Goal: Task Accomplishment & Management: Complete application form

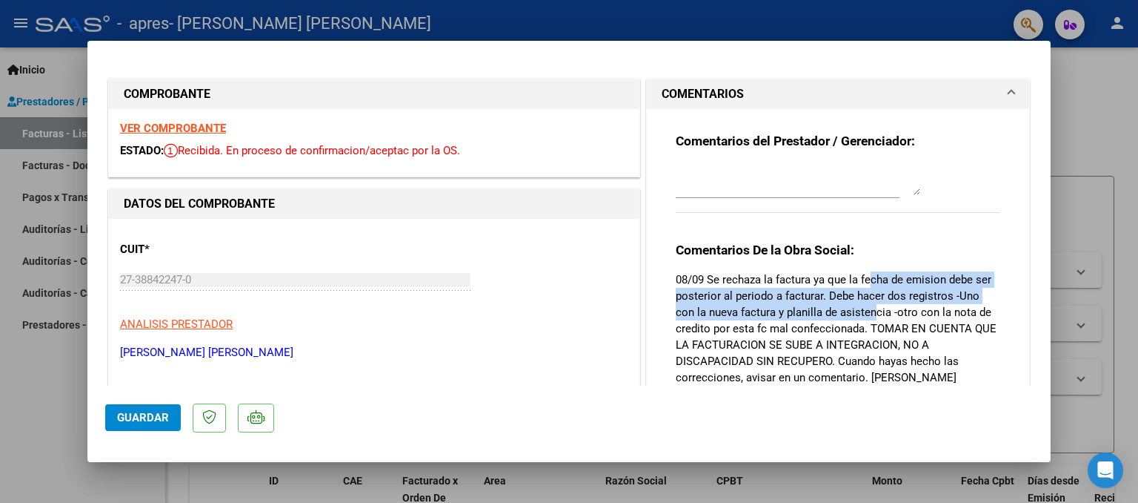
drag, startPoint x: 866, startPoint y: 279, endPoint x: 869, endPoint y: 309, distance: 30.6
click at [869, 309] on p "08/09 Se rechaza la factura ya que la fecha de emision debe ser posterior al pe…" at bounding box center [838, 328] width 325 height 114
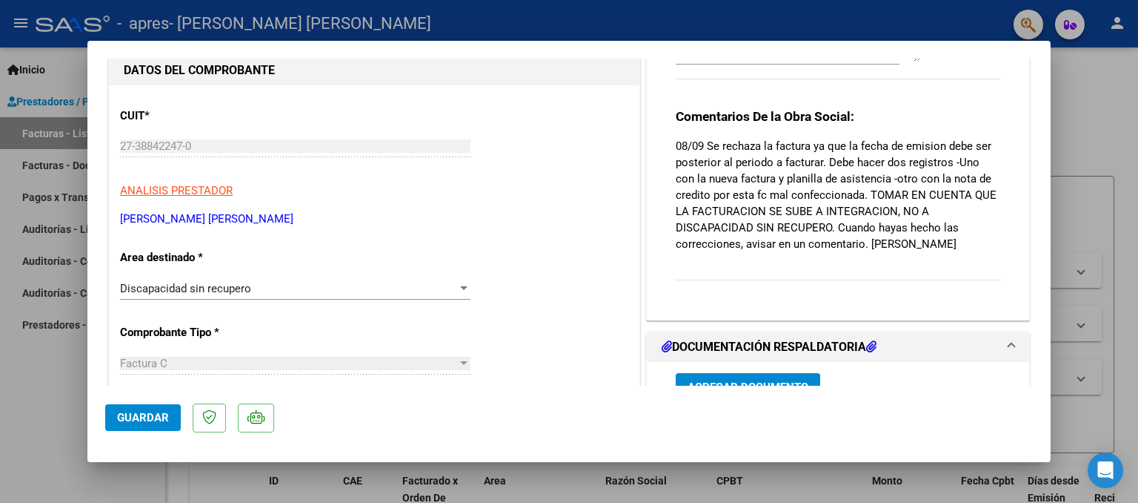
scroll to position [156, 0]
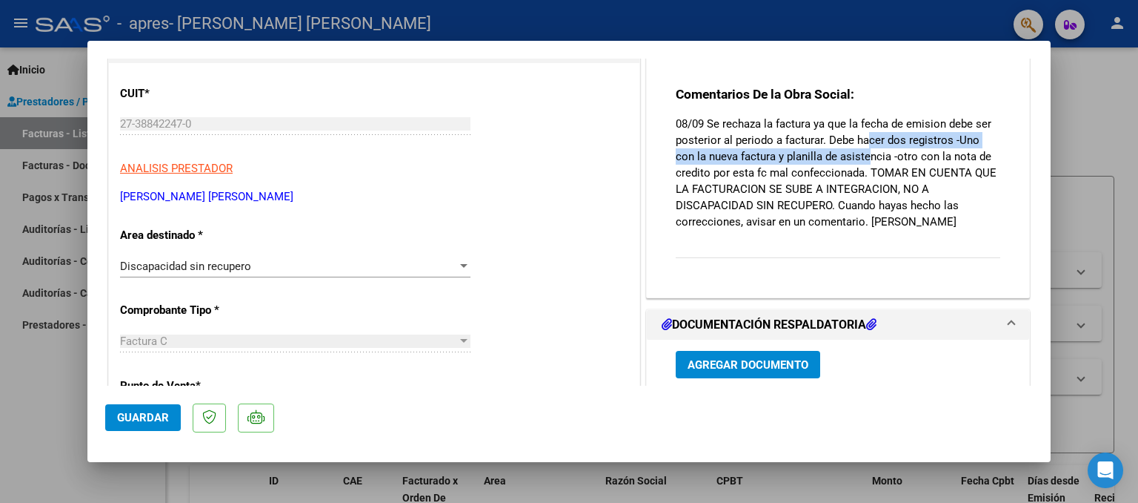
drag, startPoint x: 862, startPoint y: 139, endPoint x: 864, endPoint y: 152, distance: 12.8
click at [864, 152] on p "08/09 Se rechaza la factura ya que la fecha de emision debe ser posterior al pe…" at bounding box center [838, 173] width 325 height 114
drag, startPoint x: 842, startPoint y: 137, endPoint x: 891, endPoint y: 162, distance: 54.7
click at [891, 162] on p "08/09 Se rechaza la factura ya que la fecha de emision debe ser posterior al pe…" at bounding box center [838, 173] width 325 height 114
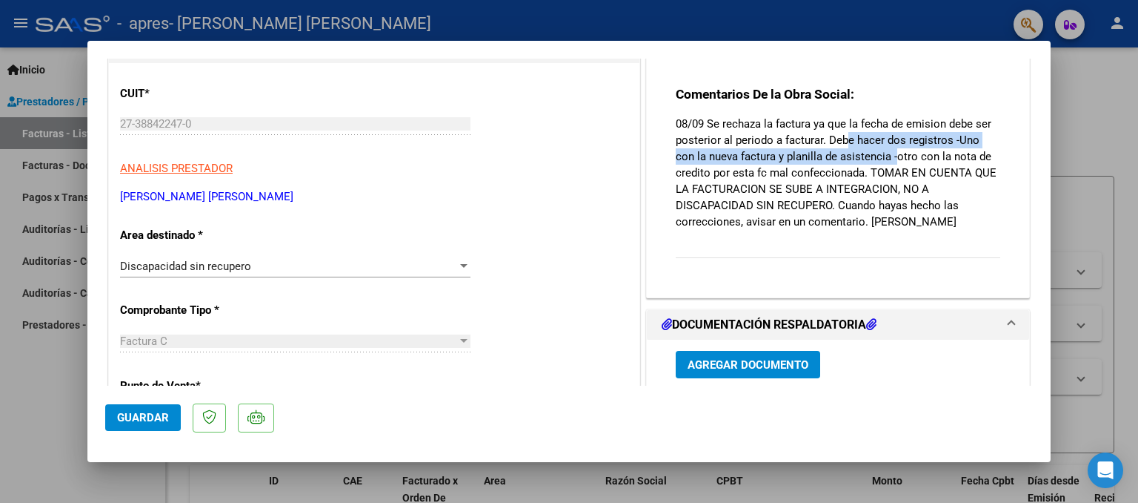
click at [891, 162] on p "08/09 Se rechaza la factura ya que la fecha de emision debe ser posterior al pe…" at bounding box center [838, 173] width 325 height 114
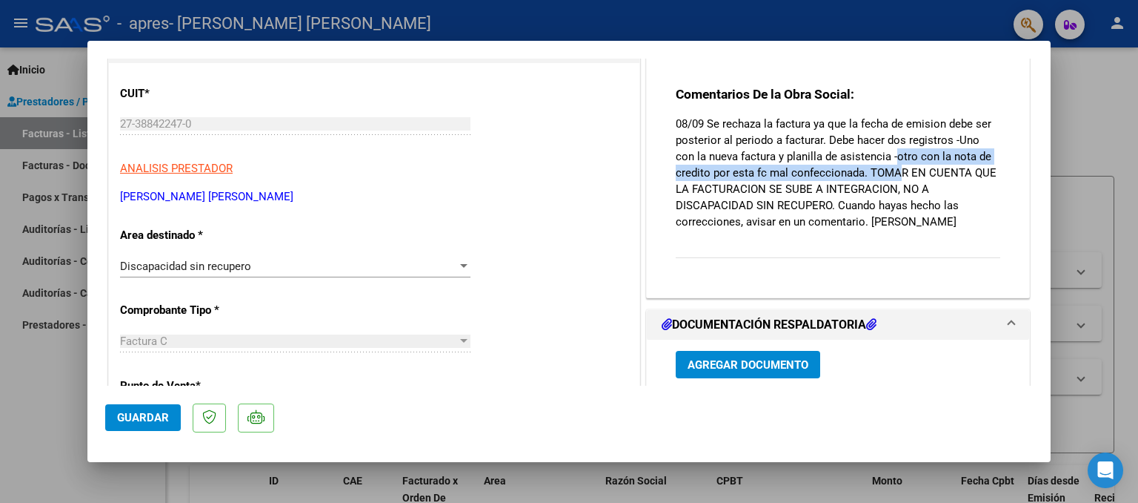
drag, startPoint x: 891, startPoint y: 162, endPoint x: 892, endPoint y: 177, distance: 15.6
click at [892, 177] on p "08/09 Se rechaza la factura ya que la fecha de emision debe ser posterior al pe…" at bounding box center [838, 173] width 325 height 114
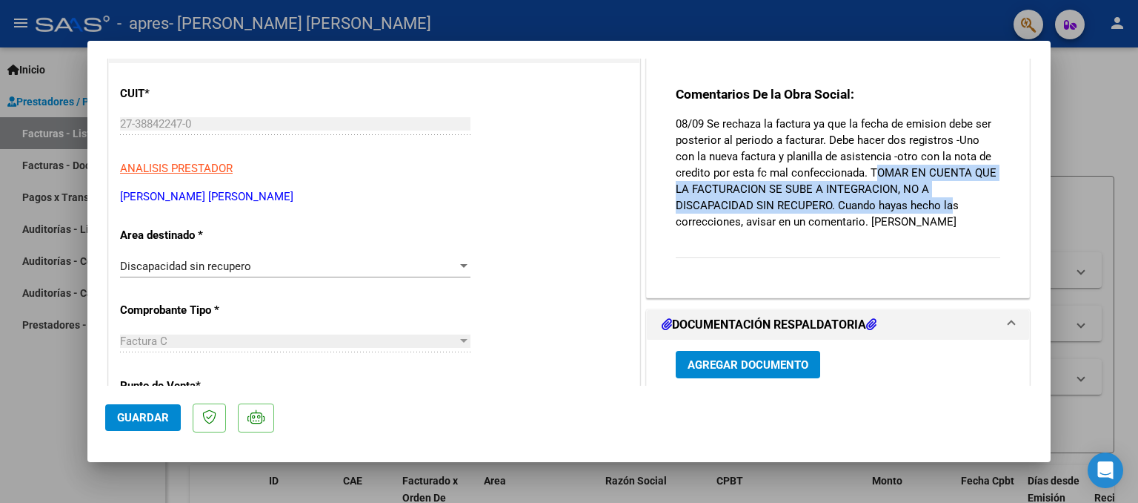
drag, startPoint x: 865, startPoint y: 173, endPoint x: 942, endPoint y: 209, distance: 84.9
click at [942, 209] on p "08/09 Se rechaza la factura ya que la fecha de emision debe ser posterior al pe…" at bounding box center [838, 173] width 325 height 114
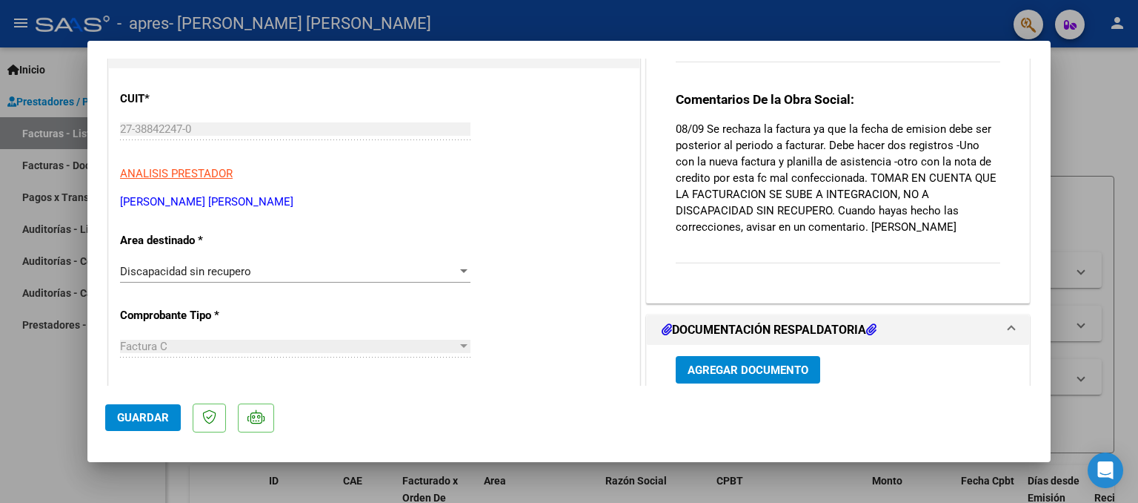
scroll to position [143, 0]
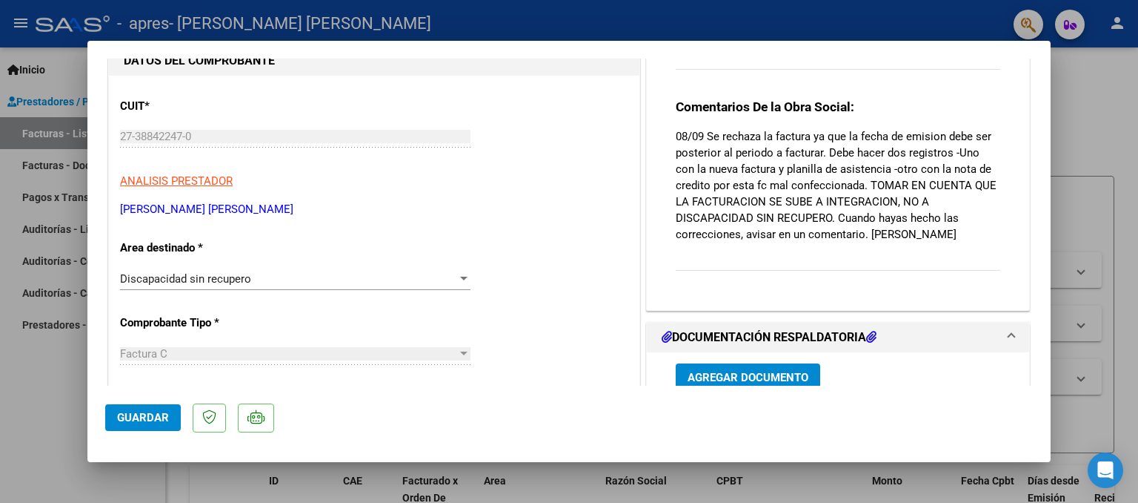
click at [780, 265] on div "Comentarios De la Obra Social: 08/09 Se rechaza la factura ya que la fecha de e…" at bounding box center [838, 193] width 325 height 188
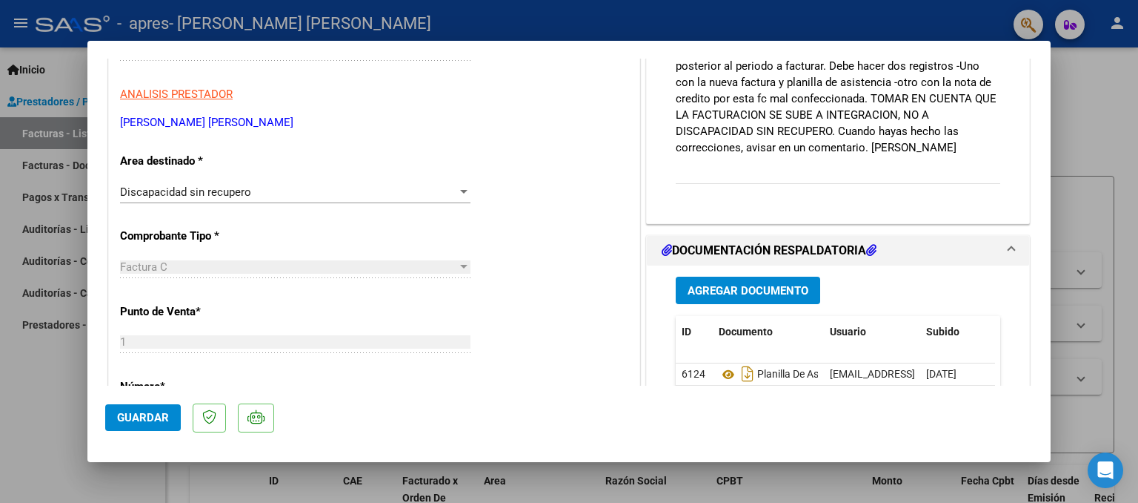
scroll to position [216, 0]
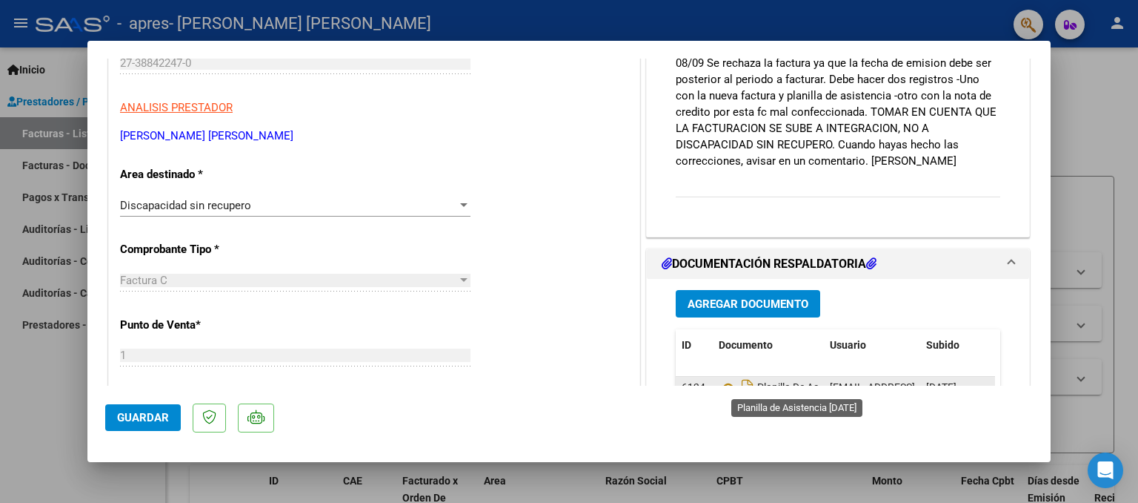
click at [793, 382] on span "Planilla De Asistencia [DATE]" at bounding box center [803, 388] width 168 height 12
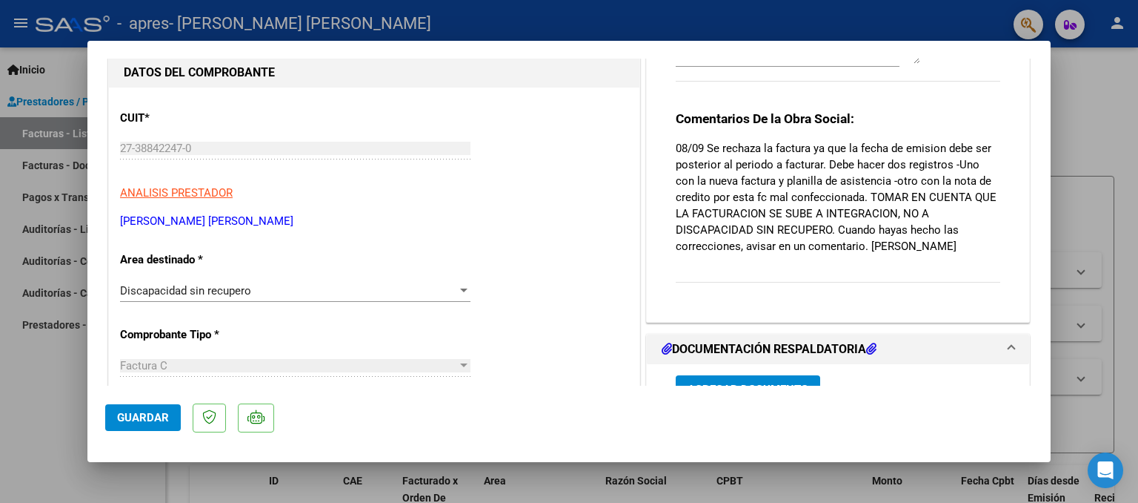
scroll to position [129, 0]
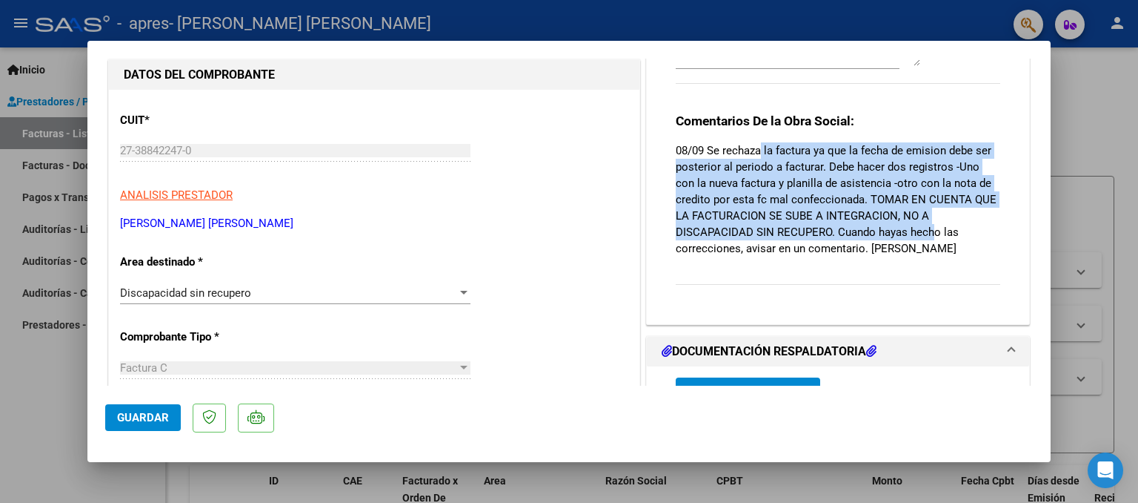
drag, startPoint x: 755, startPoint y: 151, endPoint x: 924, endPoint y: 228, distance: 185.7
click at [924, 228] on p "08/09 Se rechaza la factura ya que la fecha de emision debe ser posterior al pe…" at bounding box center [838, 199] width 325 height 114
drag, startPoint x: 700, startPoint y: 145, endPoint x: 889, endPoint y: 244, distance: 213.8
click at [889, 244] on p "08/09 Se rechaza la factura ya que la fecha de emision debe ser posterior al pe…" at bounding box center [838, 199] width 325 height 114
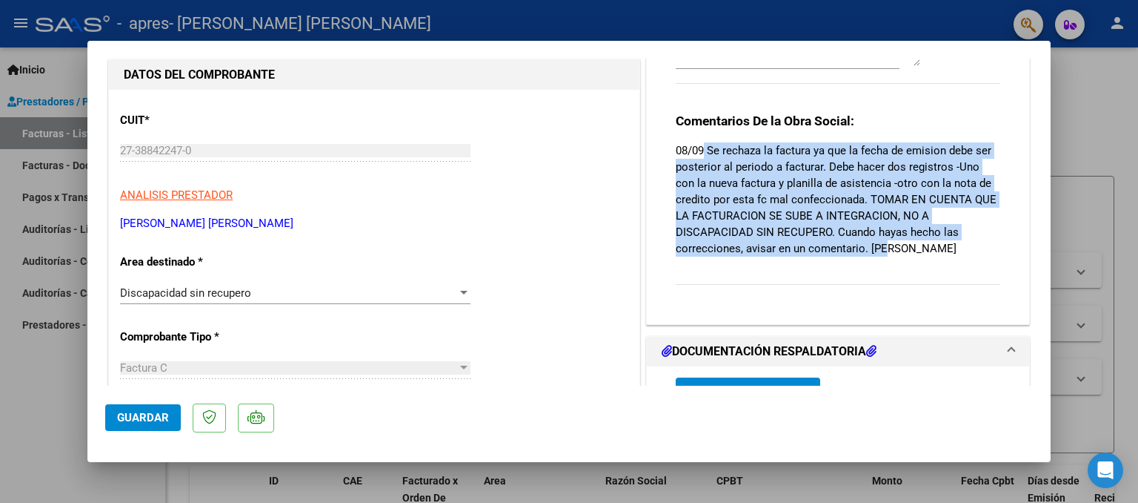
click at [889, 244] on p "08/09 Se rechaza la factura ya que la fecha de emision debe ser posterior al pe…" at bounding box center [838, 199] width 325 height 114
drag, startPoint x: 889, startPoint y: 244, endPoint x: 667, endPoint y: 147, distance: 242.6
click at [667, 147] on div "Comentarios del Prestador / Gerenciador: Comentarios De la Obra Social: 08/09 S…" at bounding box center [838, 146] width 347 height 332
drag, startPoint x: 667, startPoint y: 147, endPoint x: 895, endPoint y: 251, distance: 251.1
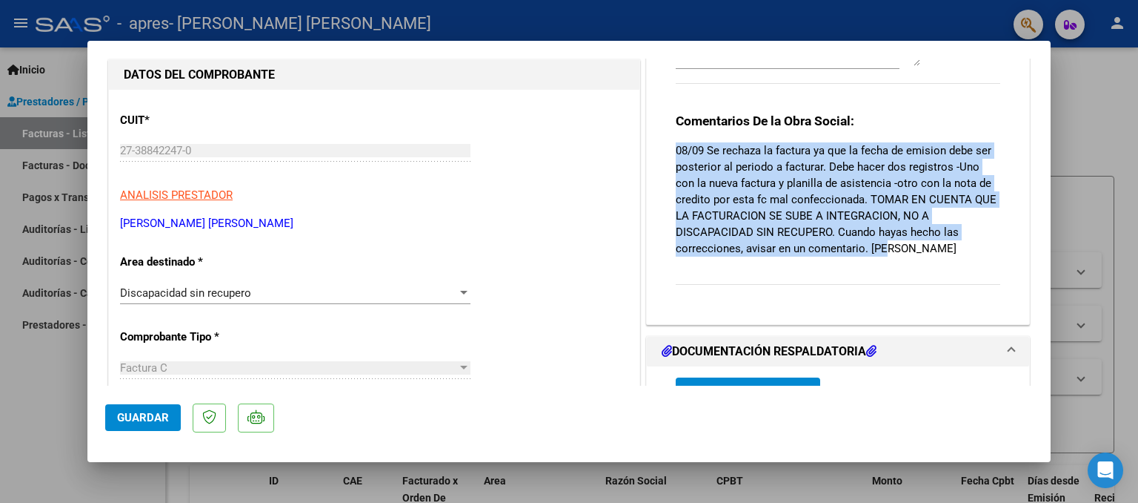
click at [895, 251] on div "Comentarios del Prestador / Gerenciador: Comentarios De la Obra Social: 08/09 S…" at bounding box center [838, 146] width 347 height 332
click at [895, 251] on p "08/09 Se rechaza la factura ya que la fecha de emision debe ser posterior al pe…" at bounding box center [838, 199] width 325 height 114
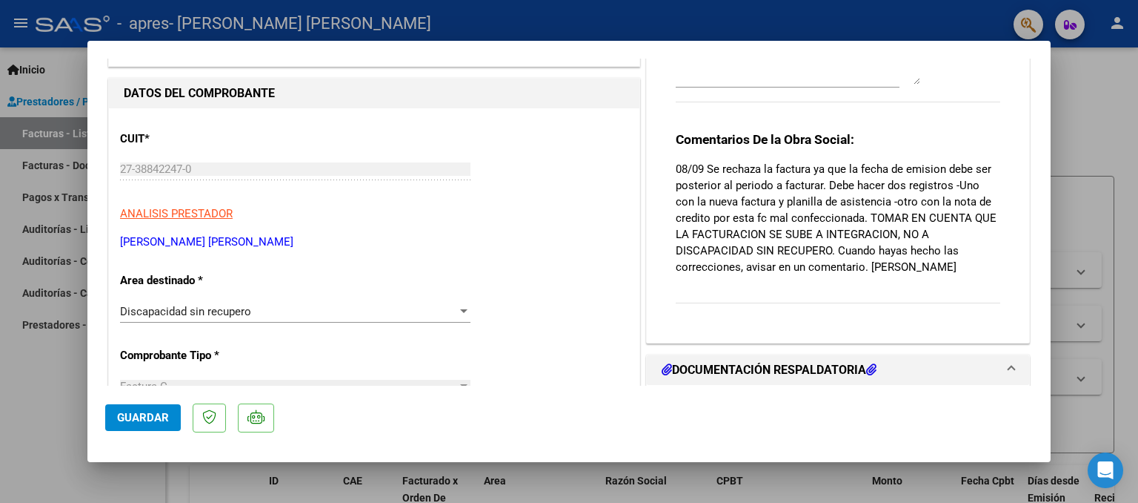
scroll to position [106, 0]
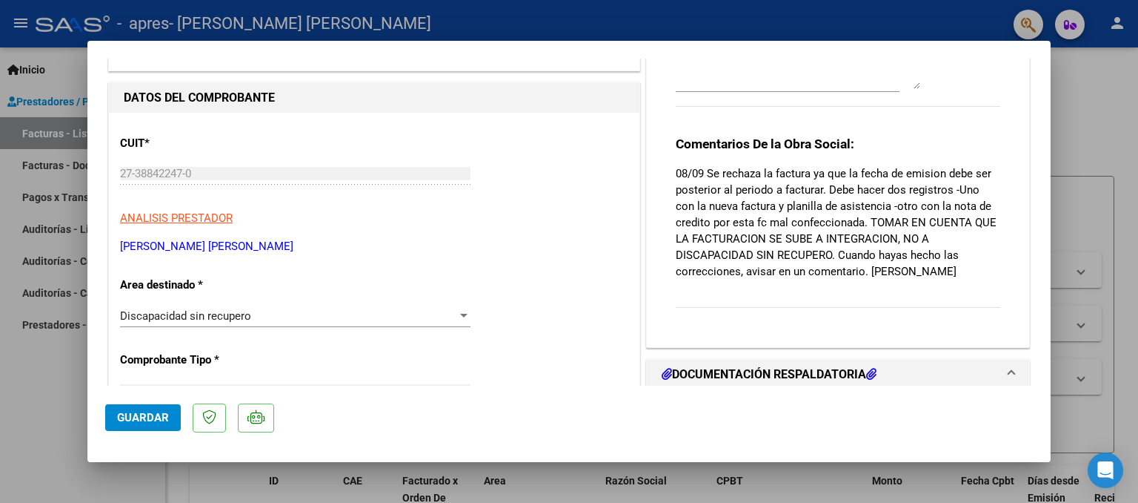
click at [1109, 60] on div at bounding box center [569, 251] width 1138 height 503
type input "$ 0,00"
